Goal: Transaction & Acquisition: Book appointment/travel/reservation

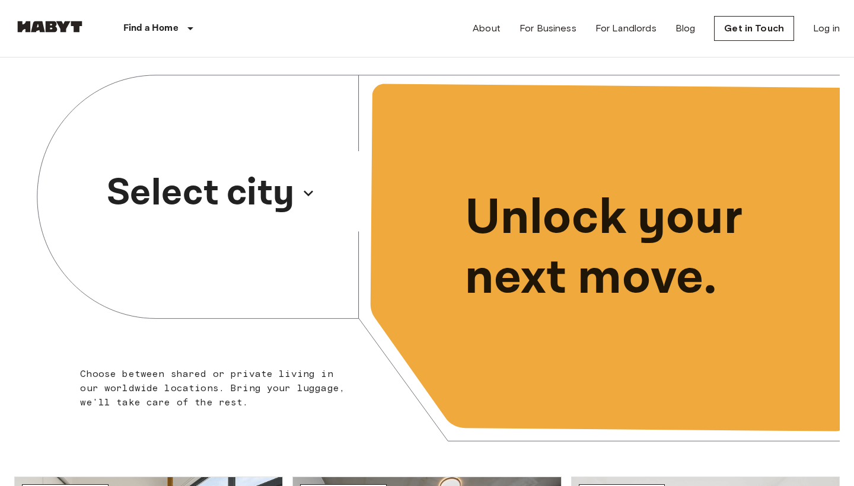
click at [232, 209] on p "Select city" at bounding box center [201, 193] width 188 height 57
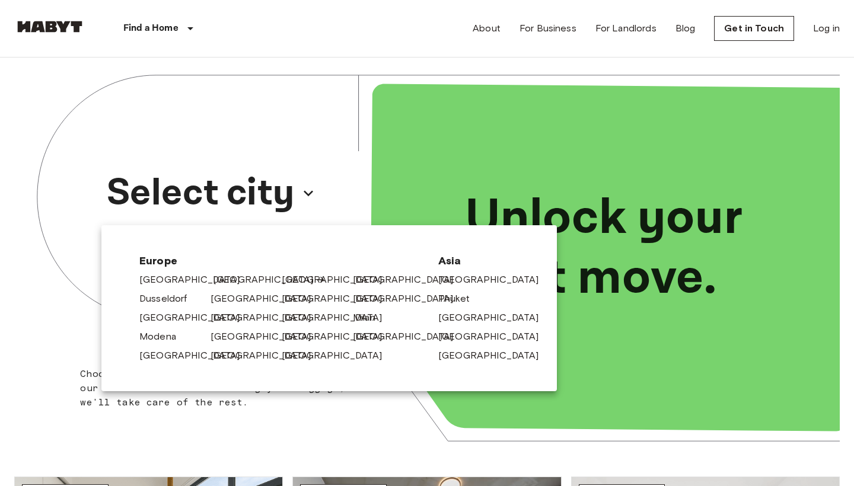
click at [222, 283] on link "[GEOGRAPHIC_DATA]" at bounding box center [269, 280] width 113 height 14
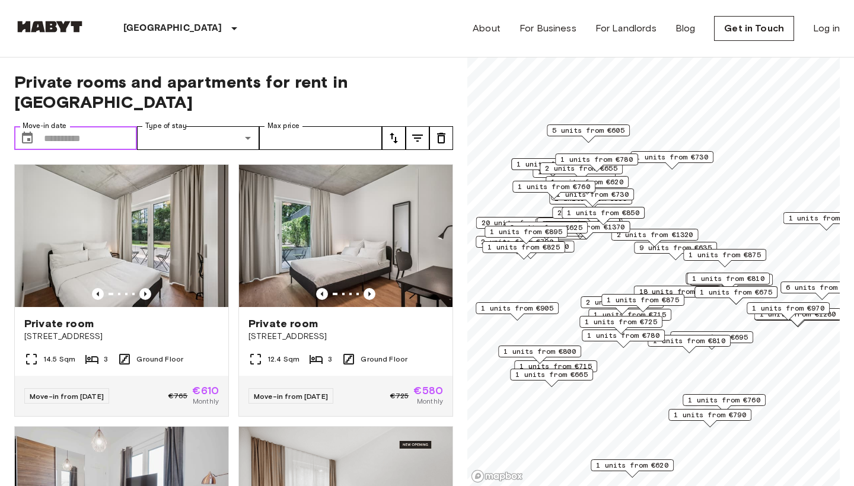
click at [62, 126] on input "Move-in date" at bounding box center [90, 138] width 93 height 24
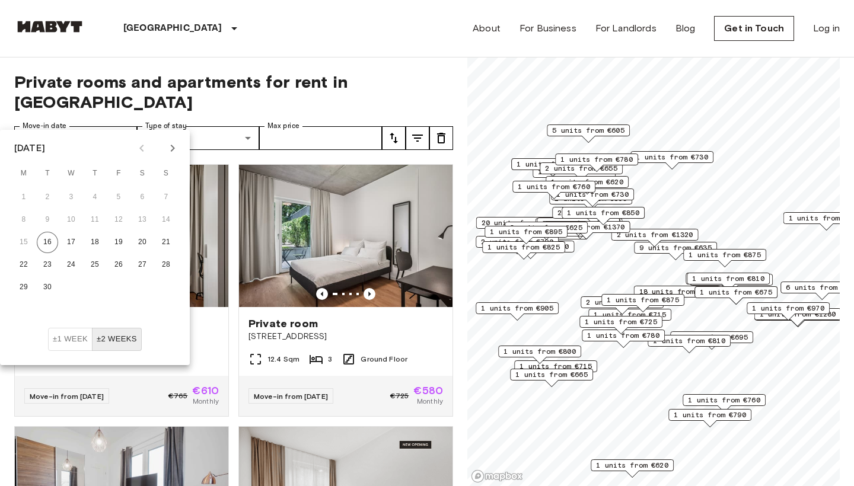
click at [172, 147] on icon "Next month" at bounding box center [172, 148] width 14 height 14
click at [69, 187] on button "1" at bounding box center [70, 197] width 21 height 21
type input "**********"
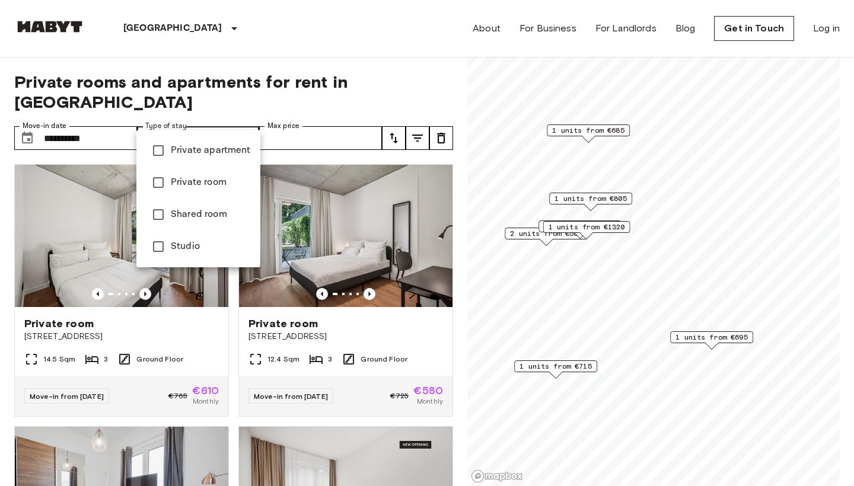
click at [331, 125] on div at bounding box center [427, 243] width 854 height 486
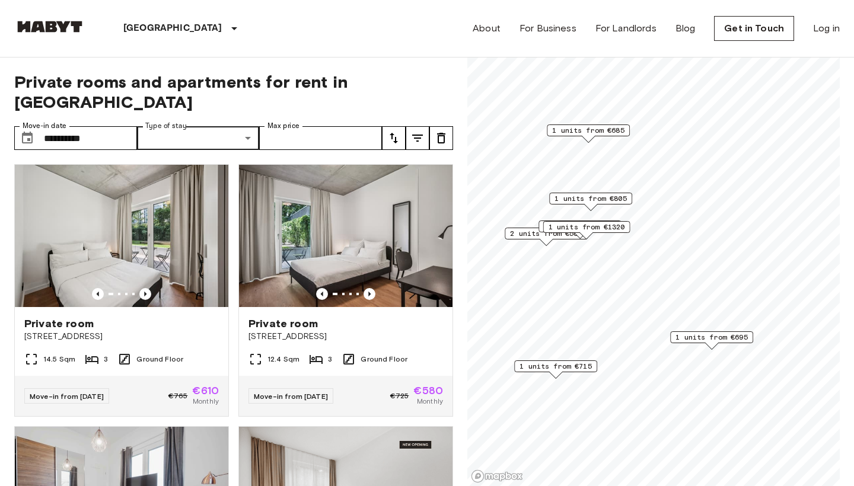
click at [331, 88] on span "Private rooms and apartments for rent in Berlin" at bounding box center [233, 92] width 439 height 40
click at [105, 126] on input "**********" at bounding box center [90, 138] width 93 height 24
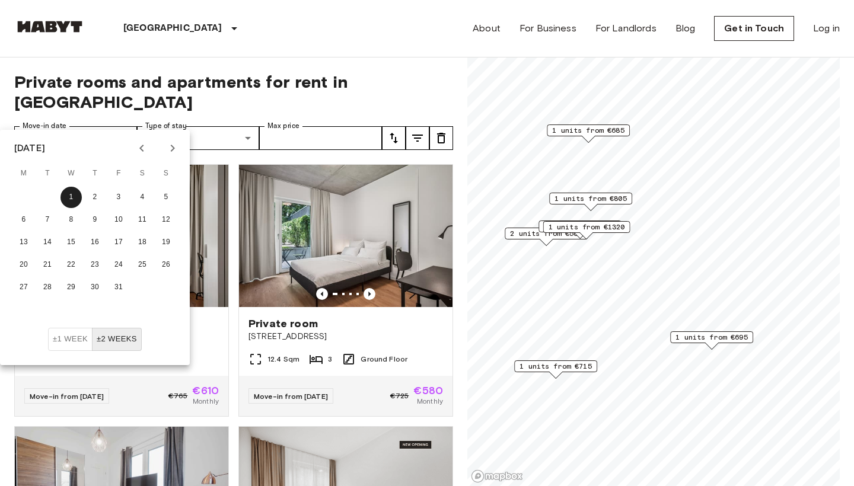
click at [74, 334] on button "±1 week" at bounding box center [70, 339] width 44 height 23
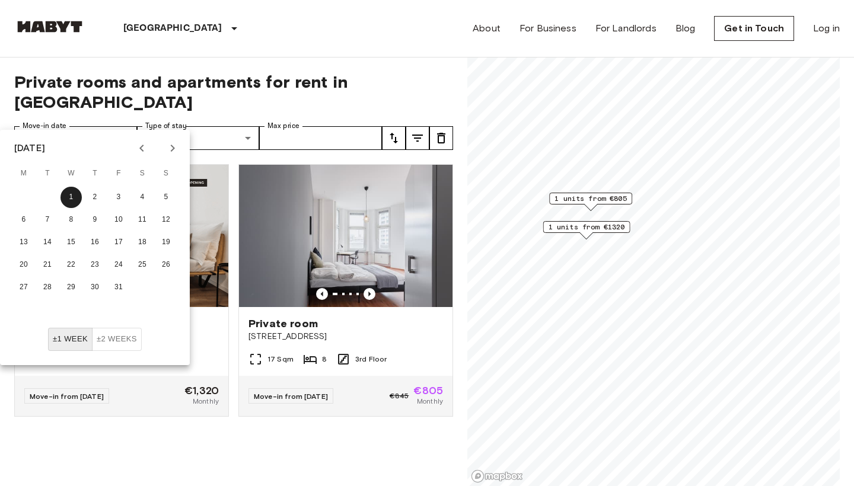
click at [132, 480] on div "Studio Lisa-Fittko-Straße 13 40.3 Sqm 1 3rd Floor Move-in from 03 Oct 25 €1,320…" at bounding box center [229, 321] width 448 height 332
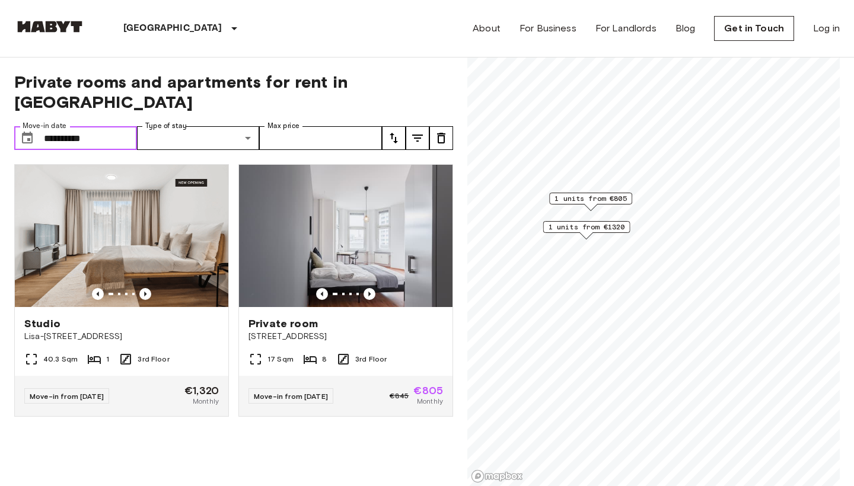
click at [96, 127] on input "**********" at bounding box center [90, 138] width 93 height 24
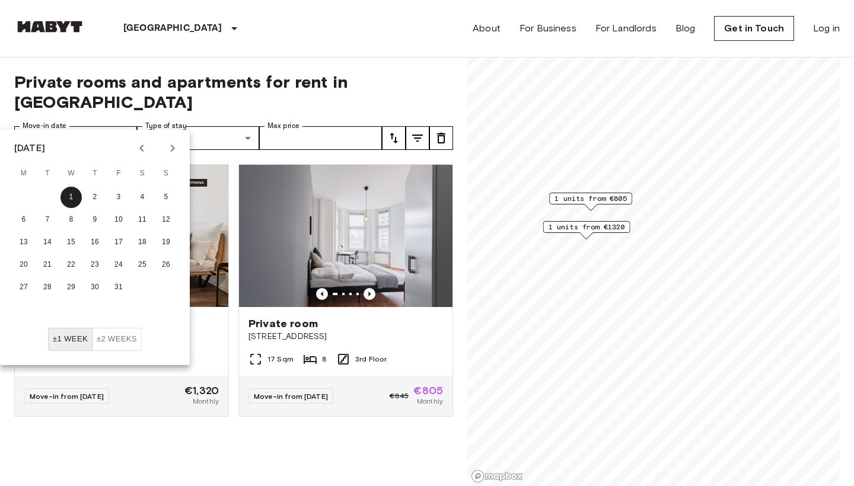
click at [127, 337] on button "±2 weeks" at bounding box center [117, 339] width 50 height 23
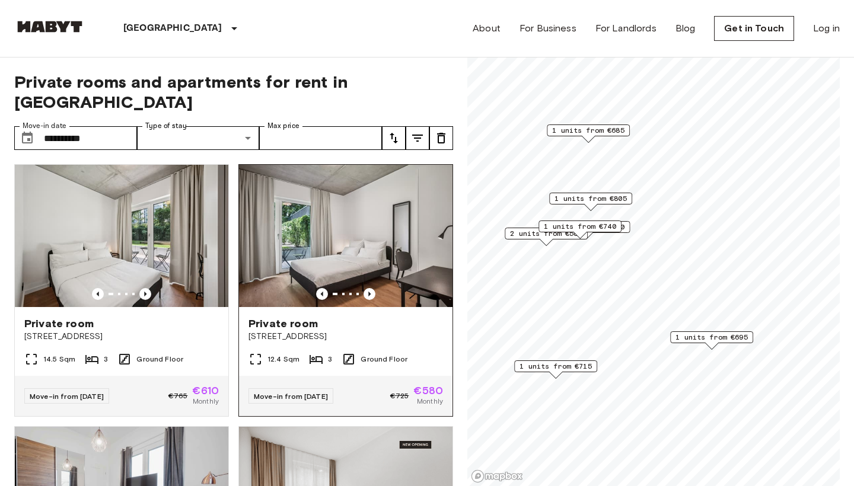
click at [343, 307] on div "Private room Stromstraße 48" at bounding box center [345, 329] width 213 height 45
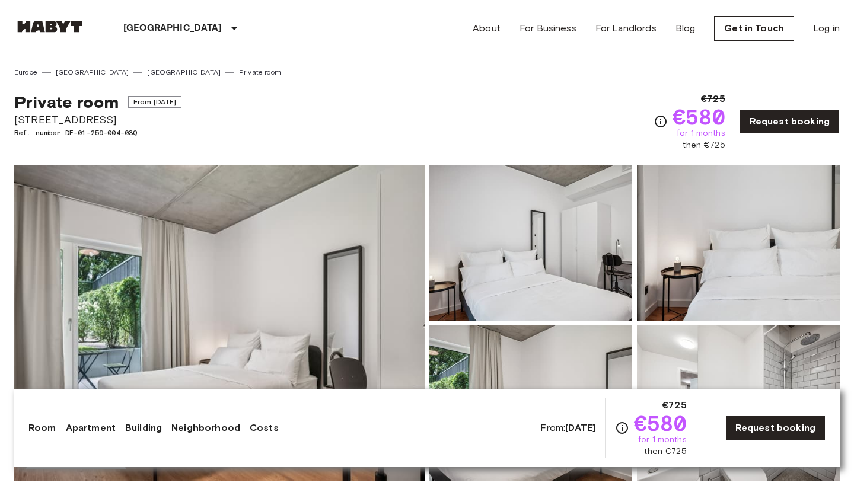
click at [73, 31] on img at bounding box center [49, 27] width 71 height 12
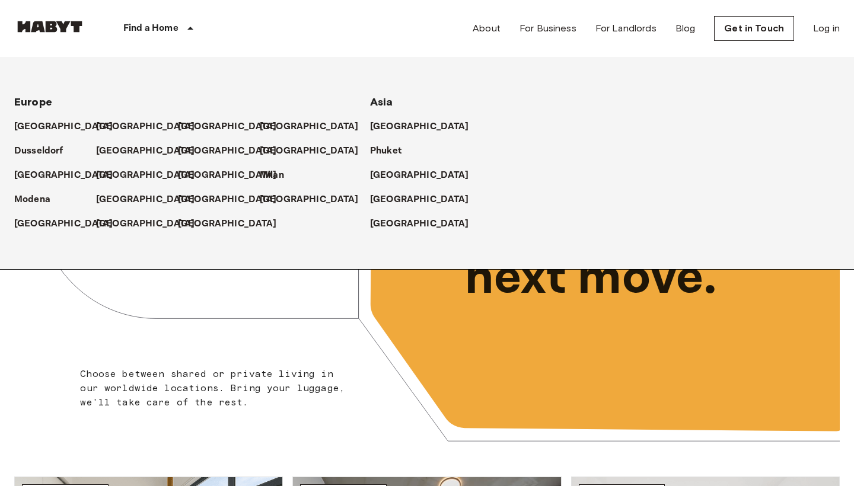
click at [150, 19] on div "Find a Home" at bounding box center [160, 28] width 150 height 57
click at [103, 123] on p "[GEOGRAPHIC_DATA]" at bounding box center [147, 127] width 99 height 14
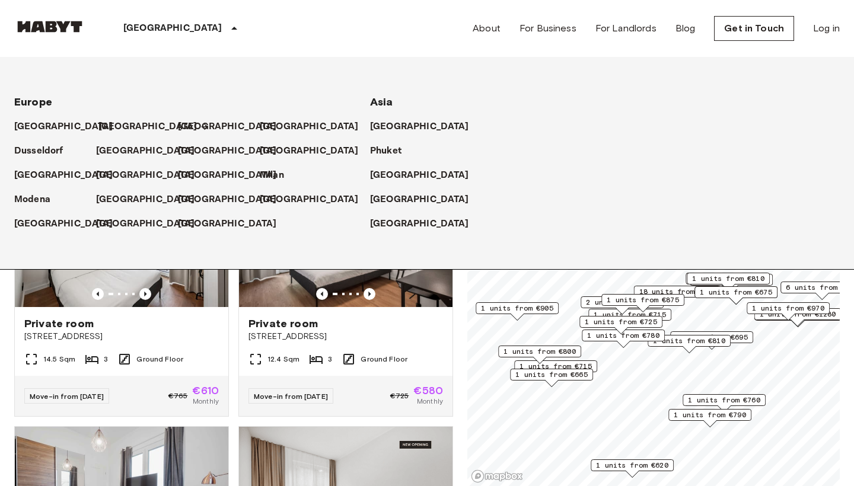
click at [103, 123] on p "[GEOGRAPHIC_DATA]" at bounding box center [147, 127] width 99 height 14
click at [200, 123] on icon at bounding box center [204, 126] width 9 height 9
click at [380, 33] on div "Berlin Europe Amsterdam Berlin Brussels Cologne Dusseldorf Frankfurt Graz Hambu…" at bounding box center [426, 28] width 825 height 57
click at [113, 127] on p "[GEOGRAPHIC_DATA]" at bounding box center [147, 127] width 99 height 14
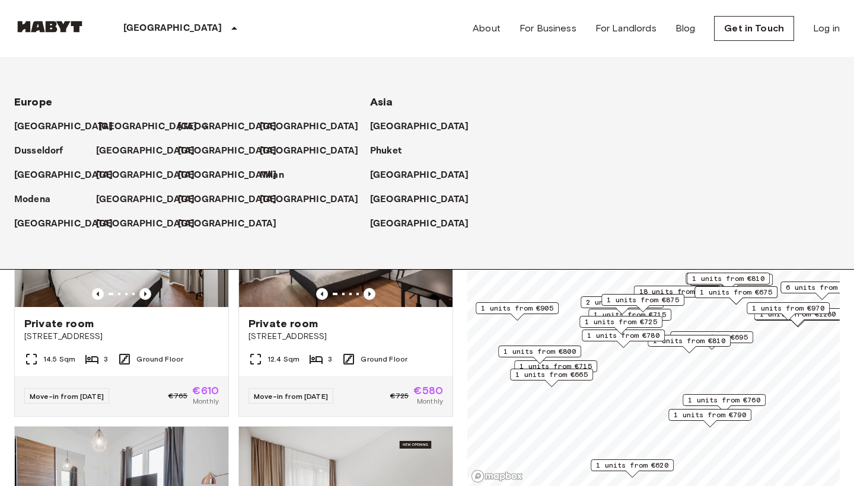
click at [113, 127] on p "[GEOGRAPHIC_DATA]" at bounding box center [147, 127] width 99 height 14
click at [157, 352] on div "14.5 Sqm 3 Ground Floor" at bounding box center [121, 364] width 213 height 24
click at [287, 46] on div "Berlin Europe Amsterdam Berlin Brussels Cologne Dusseldorf Frankfurt Graz Hambu…" at bounding box center [426, 28] width 825 height 57
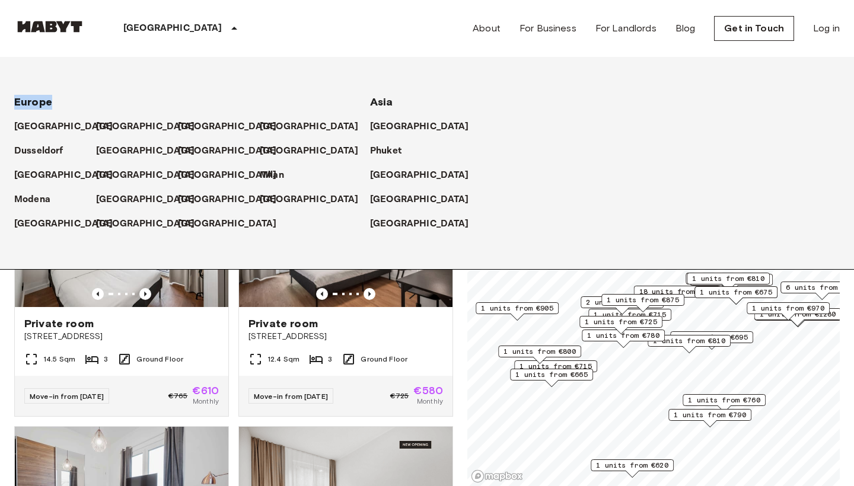
click at [148, 28] on p "[GEOGRAPHIC_DATA]" at bounding box center [172, 28] width 99 height 14
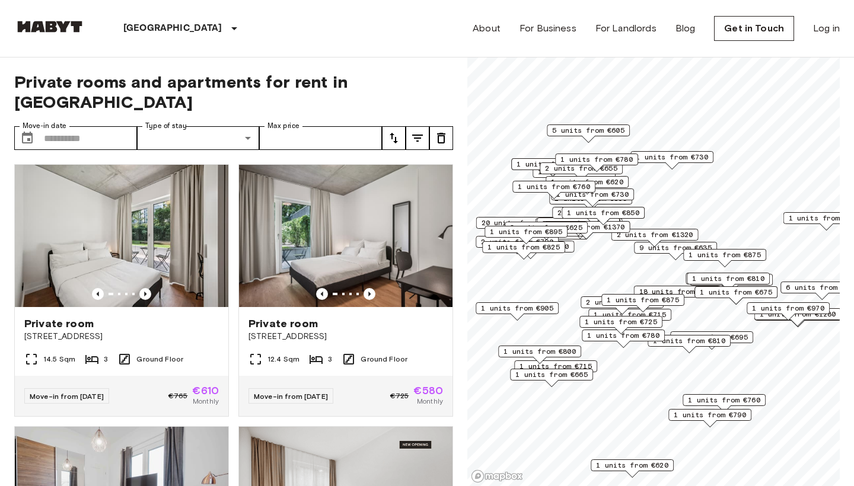
click at [635, 229] on span "2 units from €1320" at bounding box center [655, 234] width 76 height 11
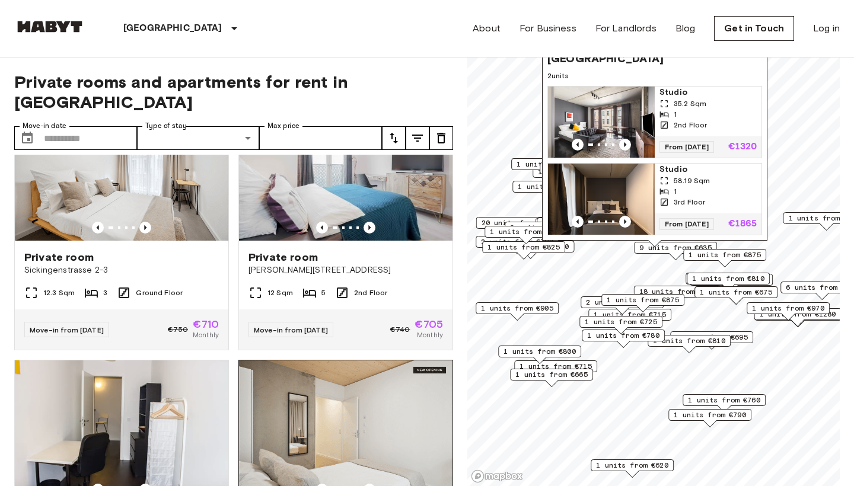
scroll to position [1111, 0]
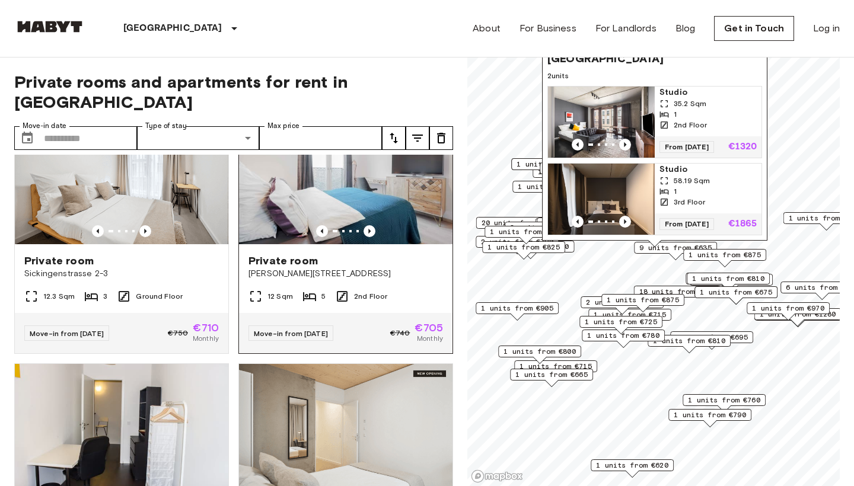
click at [423, 268] on span "Klara Franke Straße 16" at bounding box center [345, 274] width 195 height 12
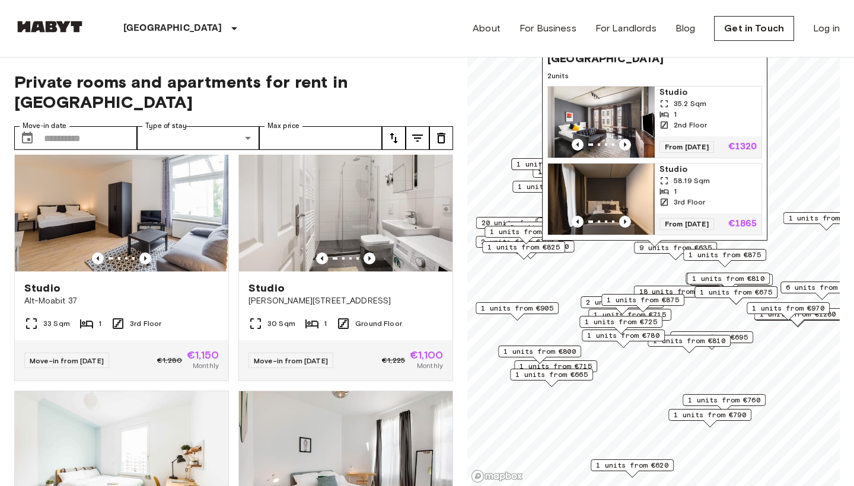
scroll to position [3703, 0]
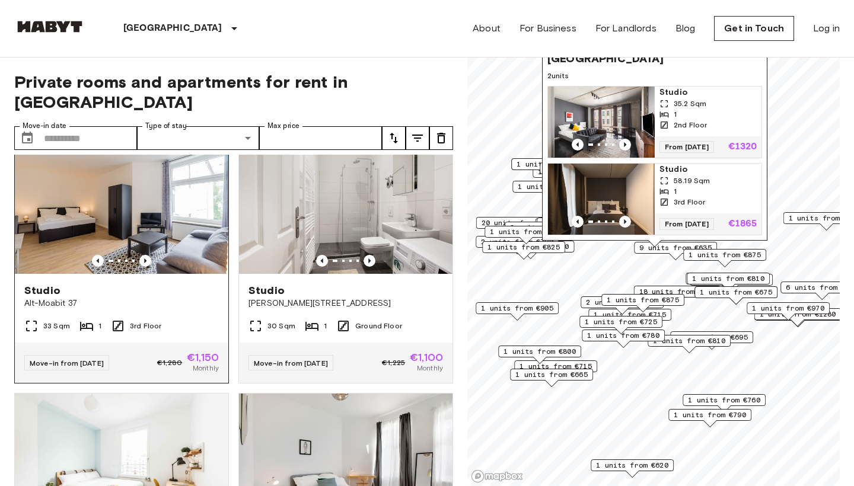
click at [107, 355] on div "Move-in from 04 Nov 25" at bounding box center [66, 362] width 85 height 15
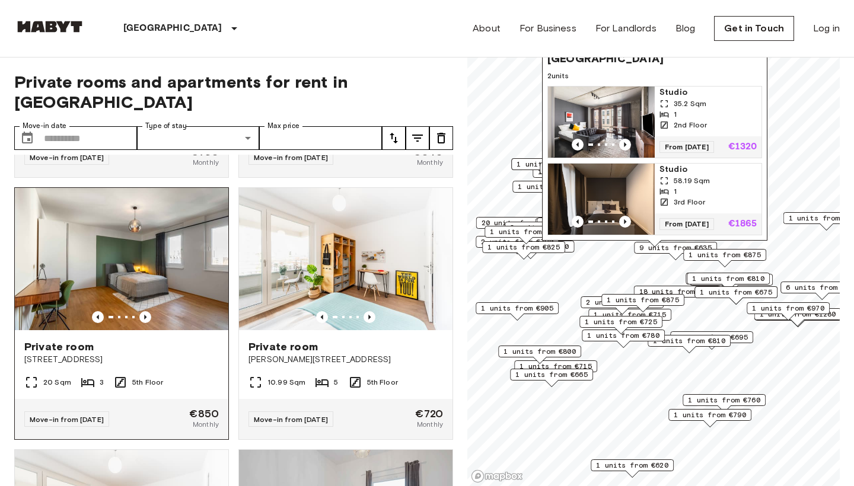
scroll to position [16487, 0]
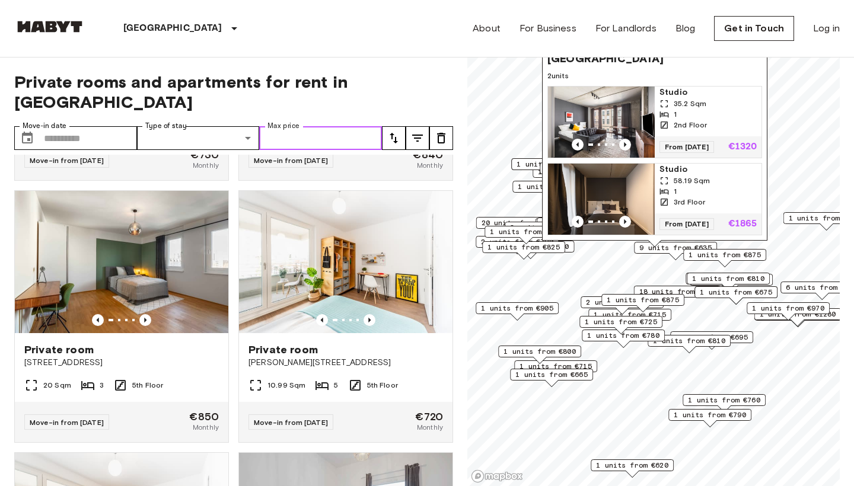
click at [343, 126] on input "Max price" at bounding box center [320, 138] width 123 height 24
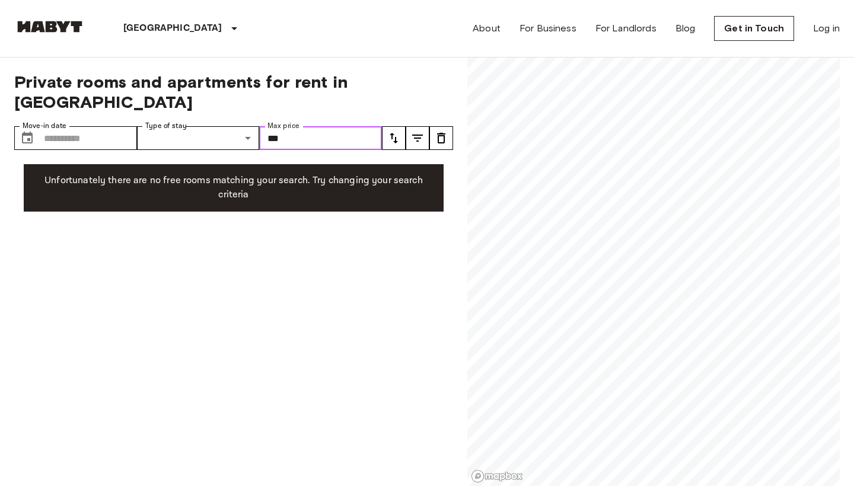
type input "***"
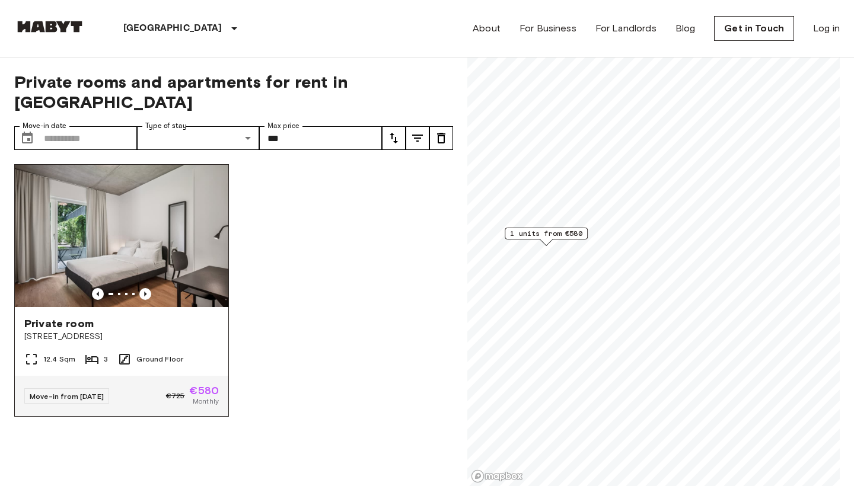
click at [49, 317] on span "Private room" at bounding box center [58, 324] width 69 height 14
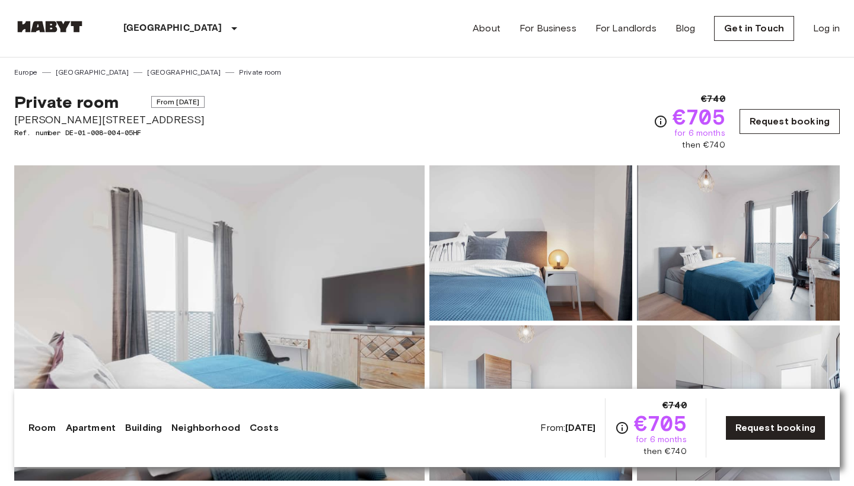
click at [749, 126] on link "Request booking" at bounding box center [789, 121] width 100 height 25
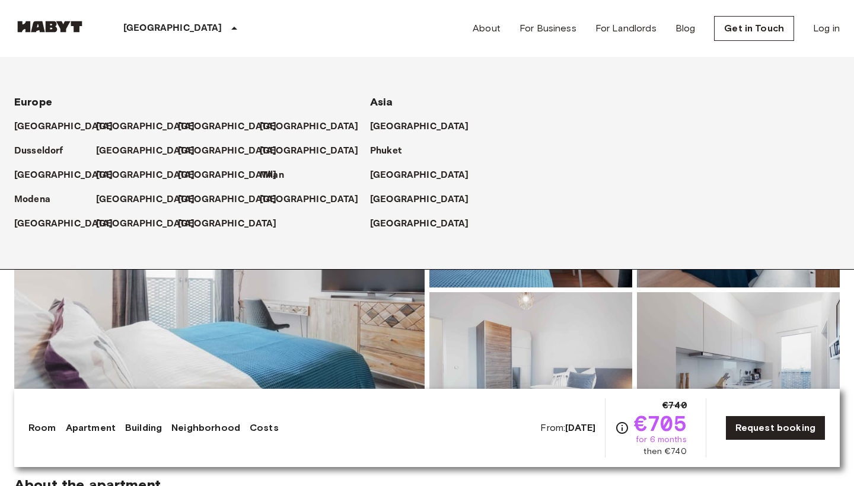
scroll to position [39, 0]
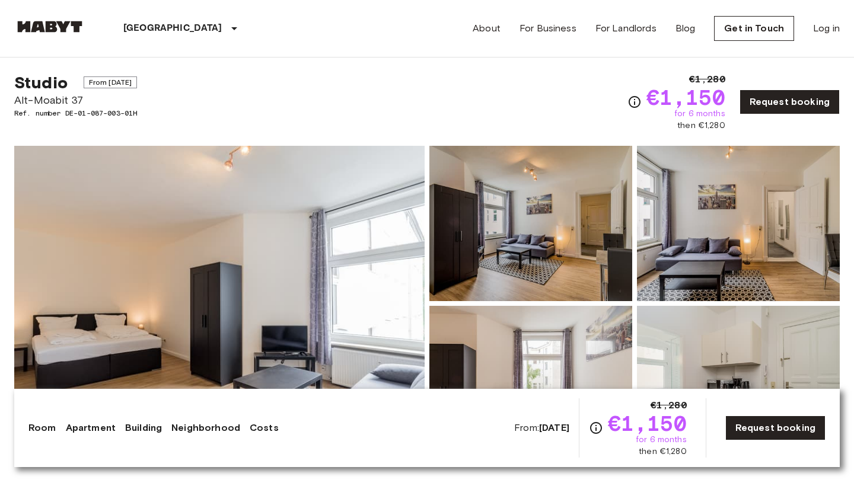
scroll to position [78, 0]
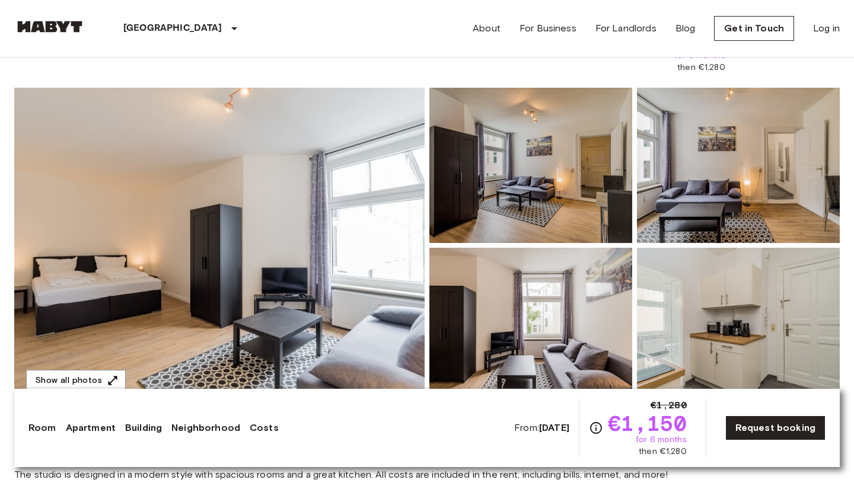
click at [164, 248] on img at bounding box center [219, 245] width 410 height 315
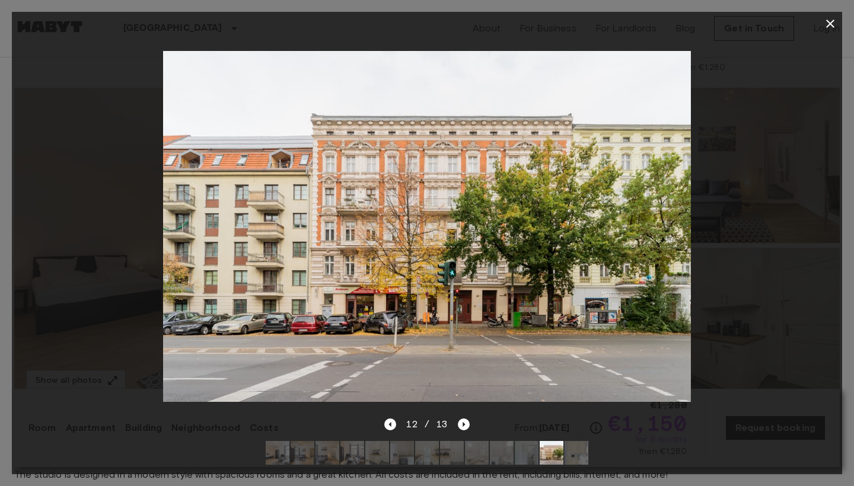
click at [829, 33] on button "button" at bounding box center [830, 24] width 24 height 24
